Goal: Task Accomplishment & Management: Manage account settings

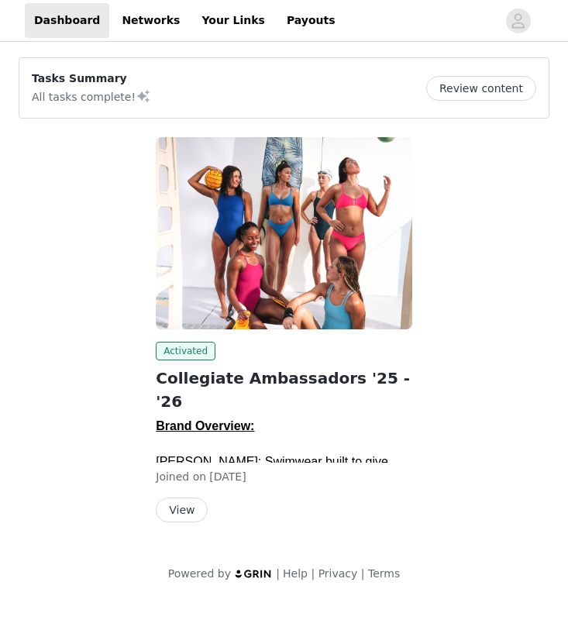
click at [195, 497] on button "View" at bounding box center [182, 509] width 52 height 25
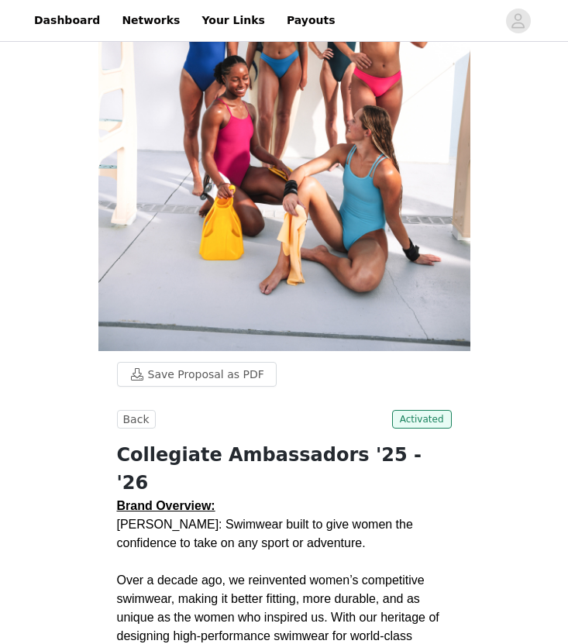
scroll to position [575, 0]
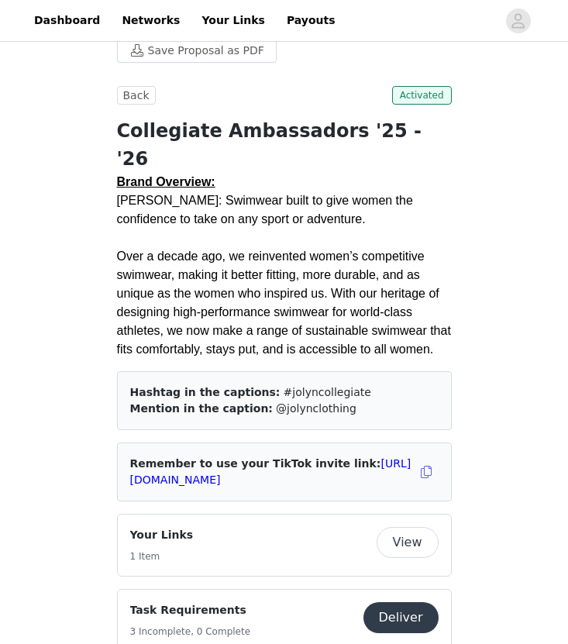
click at [401, 527] on button "View" at bounding box center [407, 542] width 62 height 31
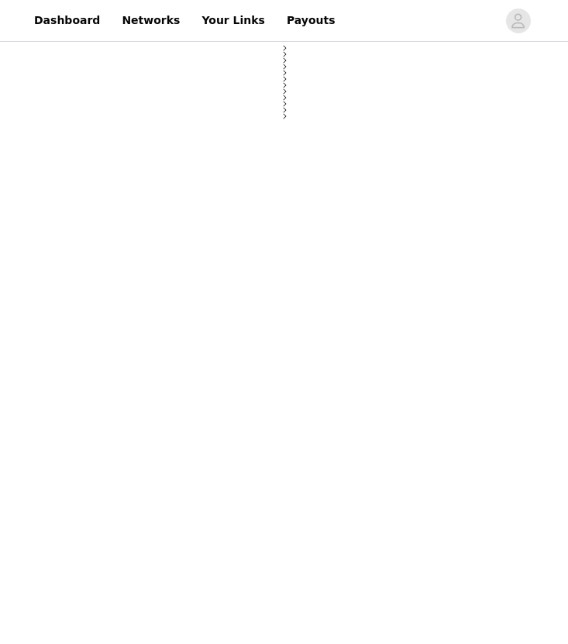
select select "12"
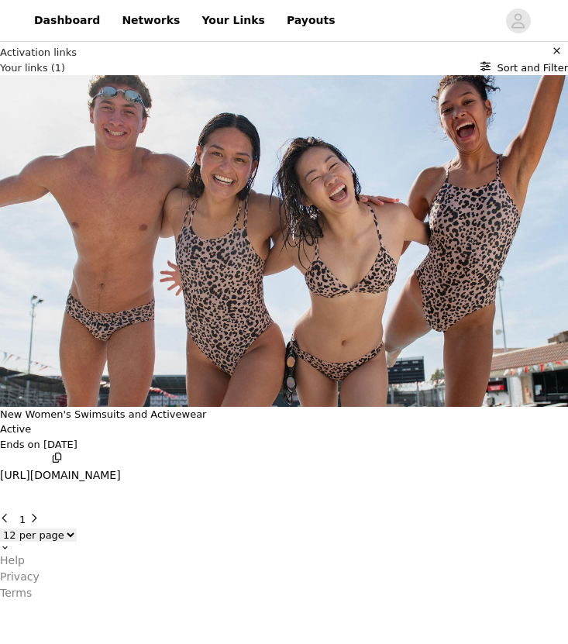
click at [206, 407] on button "New Women's Swimsuits and Activewear" at bounding box center [103, 414] width 206 height 15
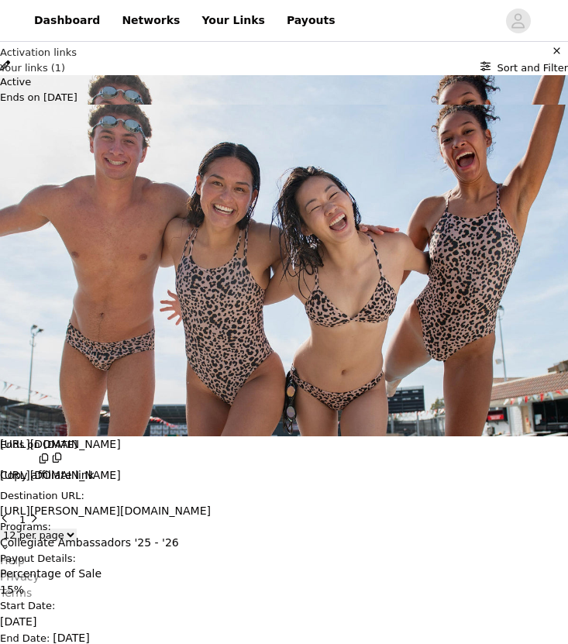
click at [94, 467] on p "Copy affiliate link" at bounding box center [47, 475] width 94 height 16
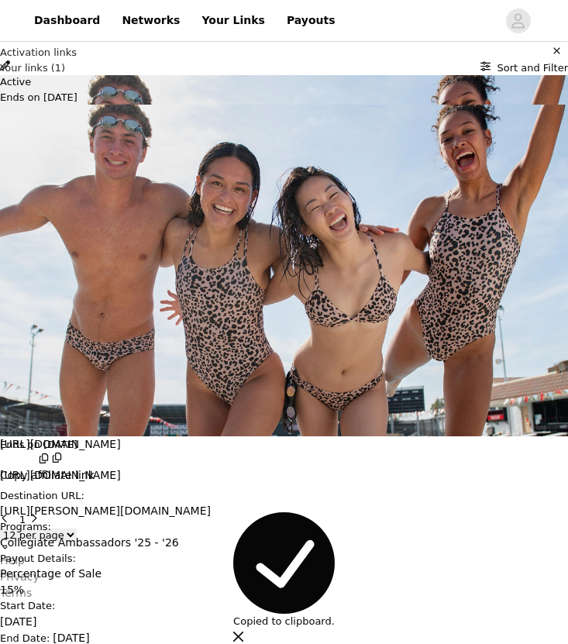
click at [412, 263] on img at bounding box center [284, 270] width 568 height 331
click at [414, 436] on p "[URL][DOMAIN_NAME]" at bounding box center [284, 444] width 568 height 16
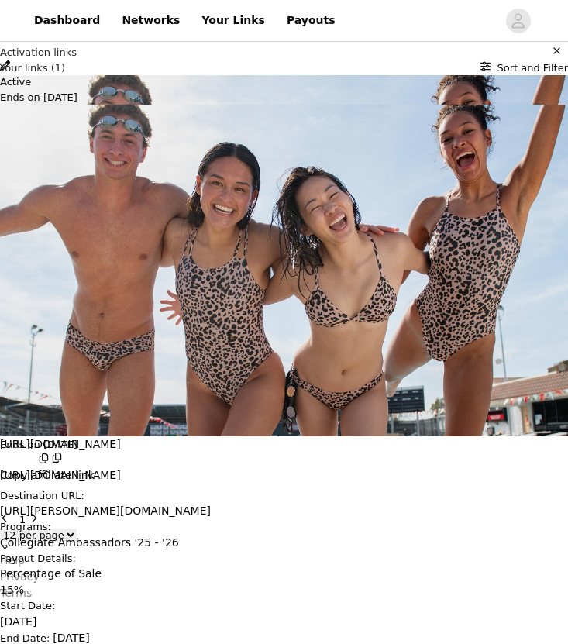
scroll to position [102, 0]
click at [151, 601] on div "Link Details New Women's Swimsuits and Activewear Active Ends on [DATE] [URL][D…" at bounding box center [284, 601] width 568 height 0
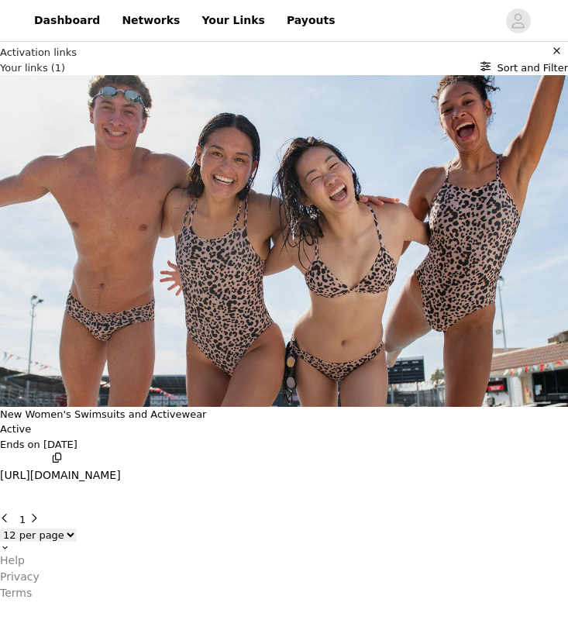
click at [121, 467] on ul "[URL][DOMAIN_NAME]" at bounding box center [60, 475] width 121 height 16
click at [551, 60] on button "button" at bounding box center [559, 52] width 16 height 15
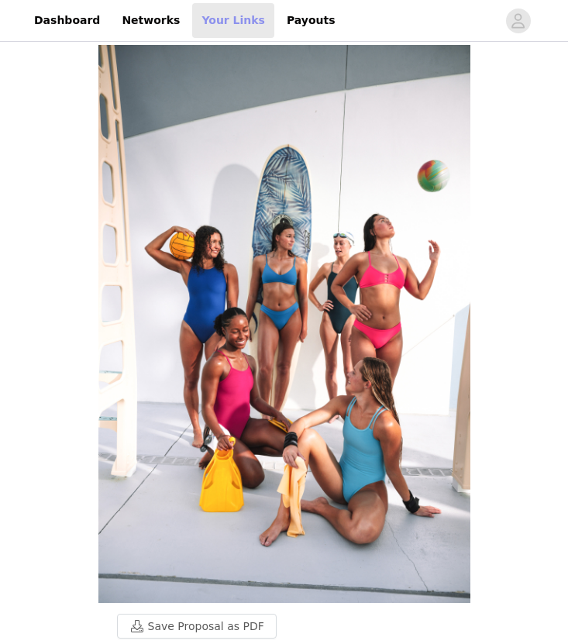
click at [216, 18] on link "Your Links" at bounding box center [233, 20] width 82 height 35
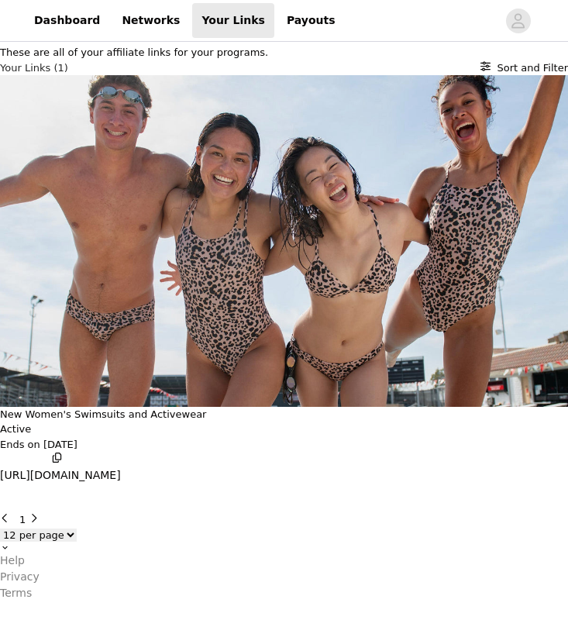
click at [77, 528] on select "6 per page 12 per page 24 per page" at bounding box center [38, 534] width 77 height 13
click select "6 per page 12 per page 24 per page" at bounding box center [38, 534] width 77 height 13
click at [77, 528] on select "6 per page 12 per page 24 per page" at bounding box center [38, 534] width 77 height 13
select select "12"
click at [77, 528] on select "6 per page 12 per page 24 per page" at bounding box center [38, 534] width 77 height 13
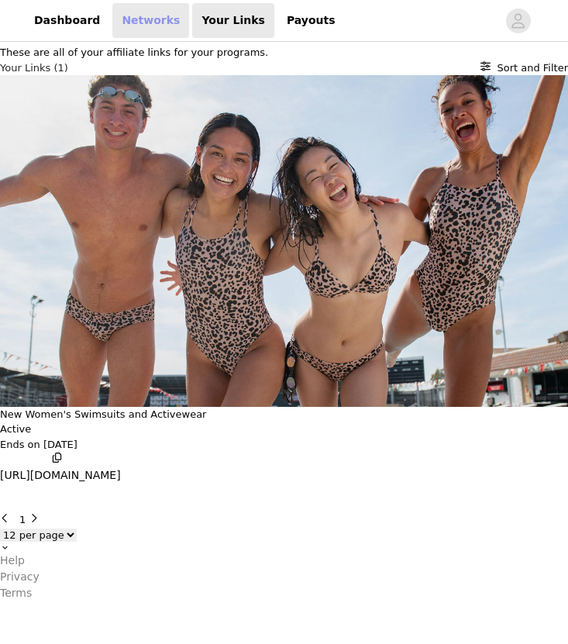
click at [122, 17] on link "Networks" at bounding box center [150, 20] width 77 height 35
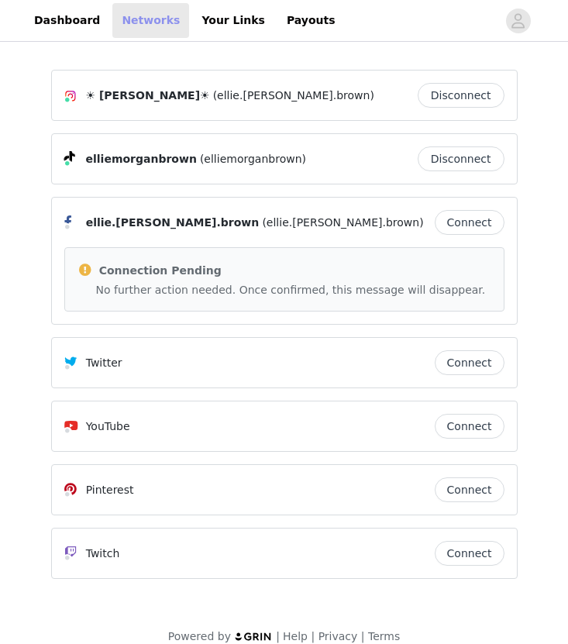
scroll to position [19, 0]
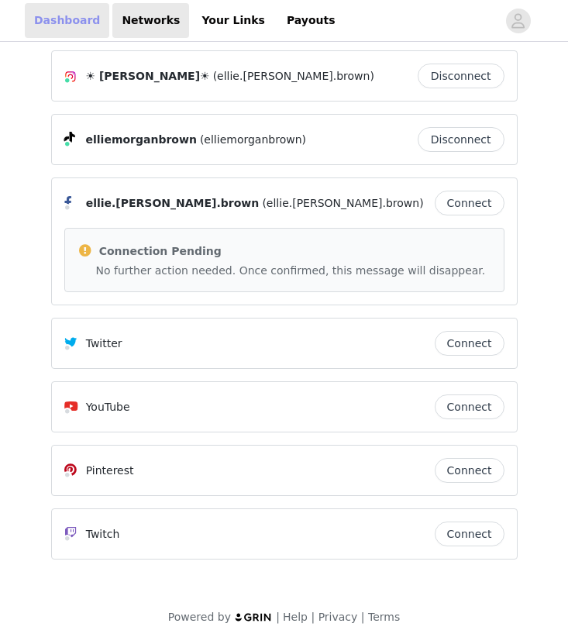
click at [83, 12] on link "Dashboard" at bounding box center [67, 20] width 84 height 35
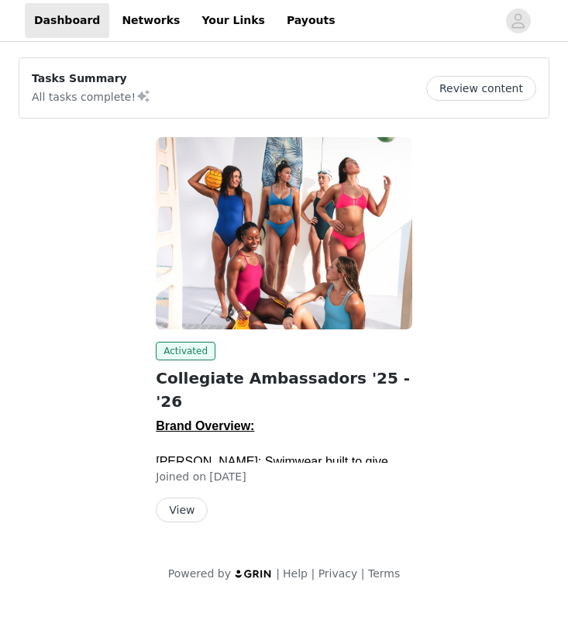
click at [501, 94] on button "Review content" at bounding box center [481, 88] width 110 height 25
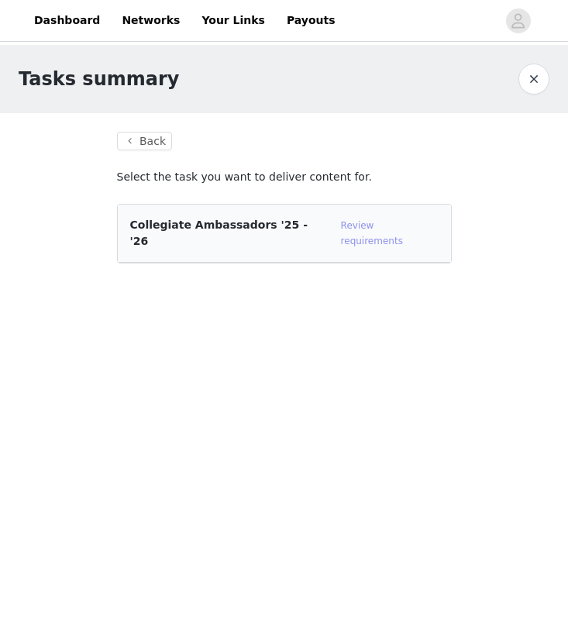
click at [365, 227] on link "Review requirements" at bounding box center [372, 233] width 62 height 26
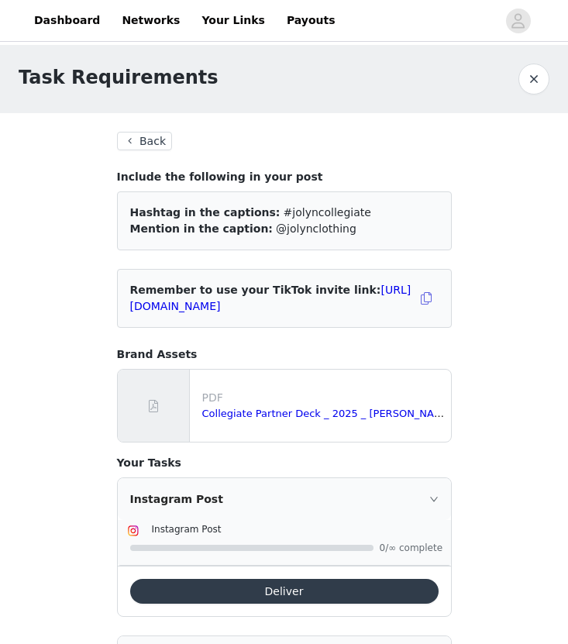
click at [297, 422] on div "PDF Collegiate Partner Deck _ 2025 _ [PERSON_NAME].pdf" at bounding box center [323, 405] width 255 height 44
click at [307, 410] on link "Collegiate Partner Deck _ 2025 _ [PERSON_NAME].pdf" at bounding box center [337, 413] width 270 height 12
click at [156, 132] on button "Back" at bounding box center [145, 141] width 56 height 19
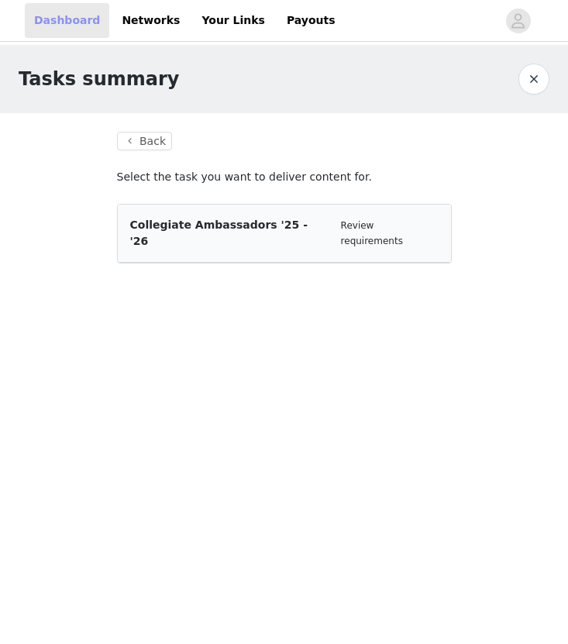
click at [83, 15] on link "Dashboard" at bounding box center [67, 20] width 84 height 35
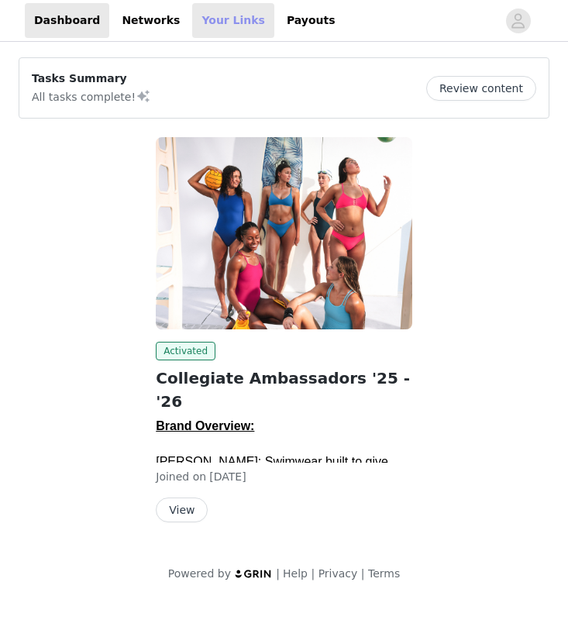
click at [204, 30] on link "Your Links" at bounding box center [233, 20] width 82 height 35
select select "12"
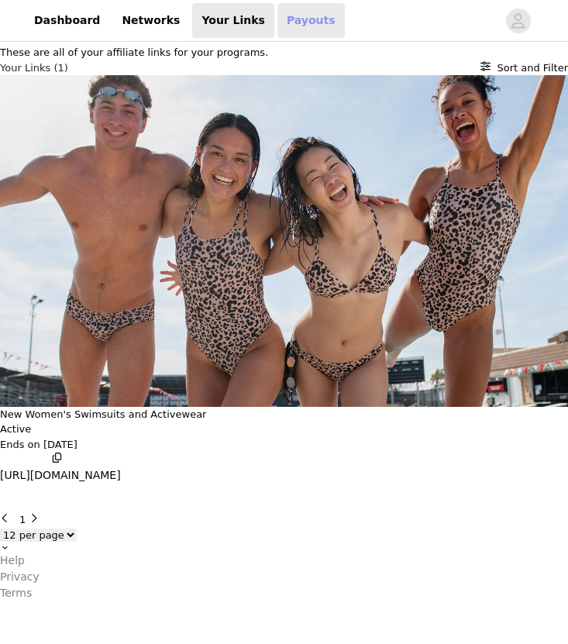
click at [281, 29] on link "Payouts" at bounding box center [310, 20] width 67 height 35
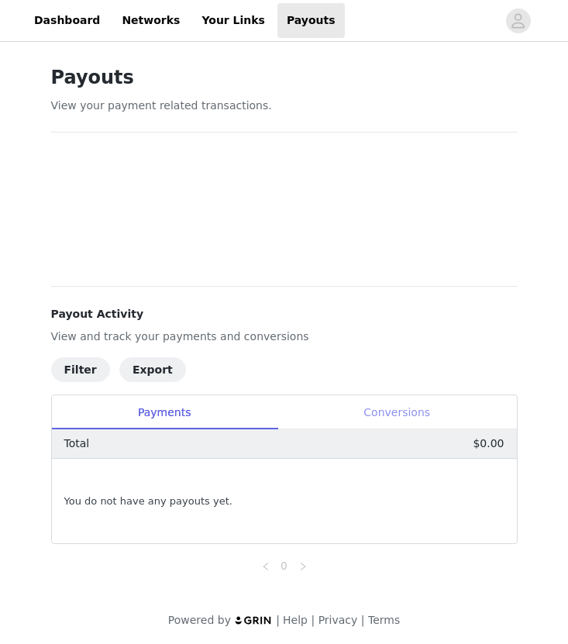
click at [356, 410] on div "Payouts View your payment related transactions. Payout Activity View and track …" at bounding box center [284, 319] width 503 height 548
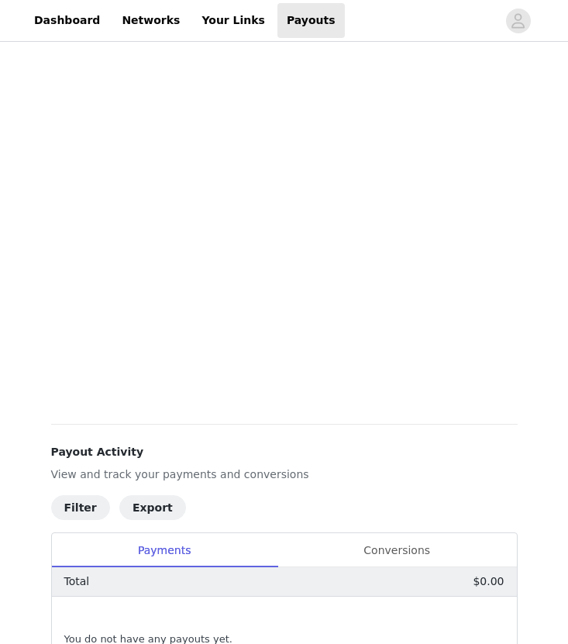
scroll to position [60, 0]
